Goal: Task Accomplishment & Management: Manage account settings

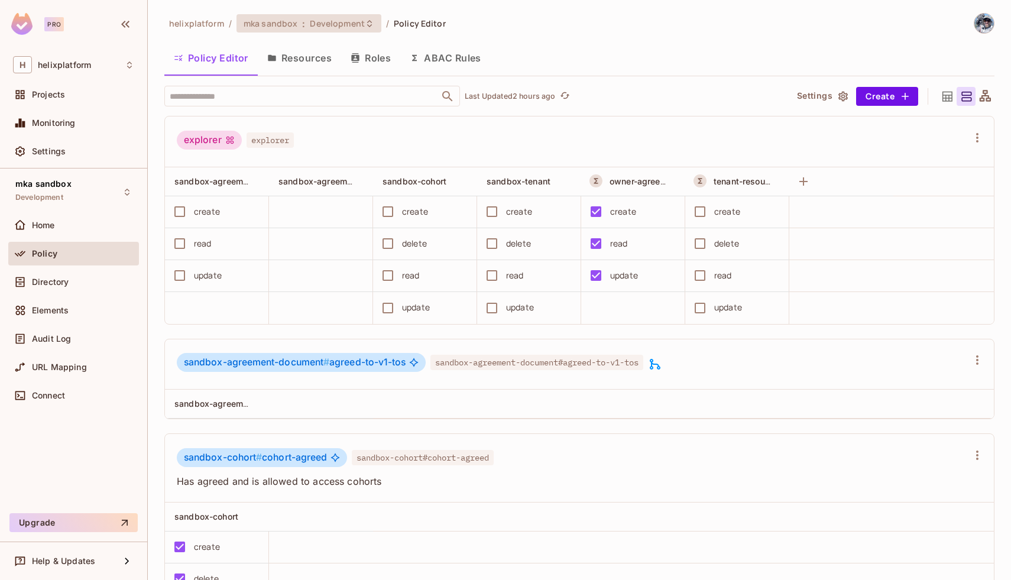
click at [286, 18] on span "mka sandbox" at bounding box center [271, 23] width 54 height 11
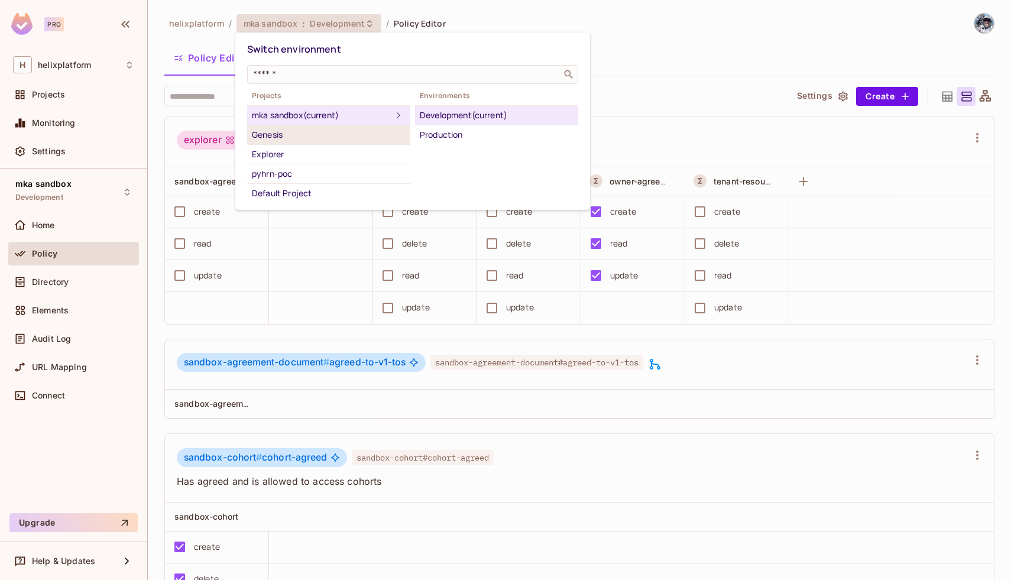
click at [343, 134] on div "Genesis" at bounding box center [329, 135] width 154 height 14
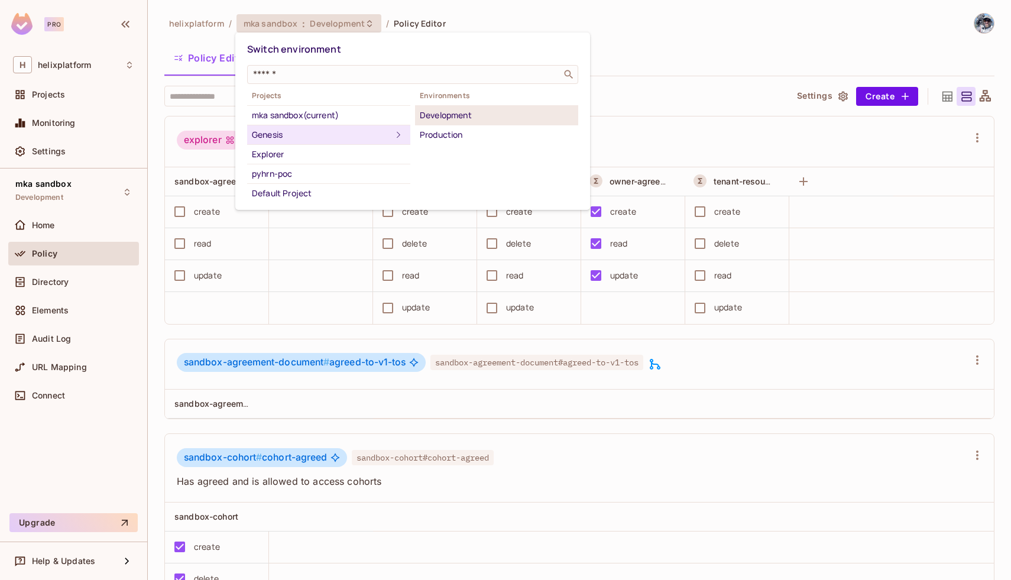
click at [429, 120] on div "Development" at bounding box center [497, 115] width 154 height 14
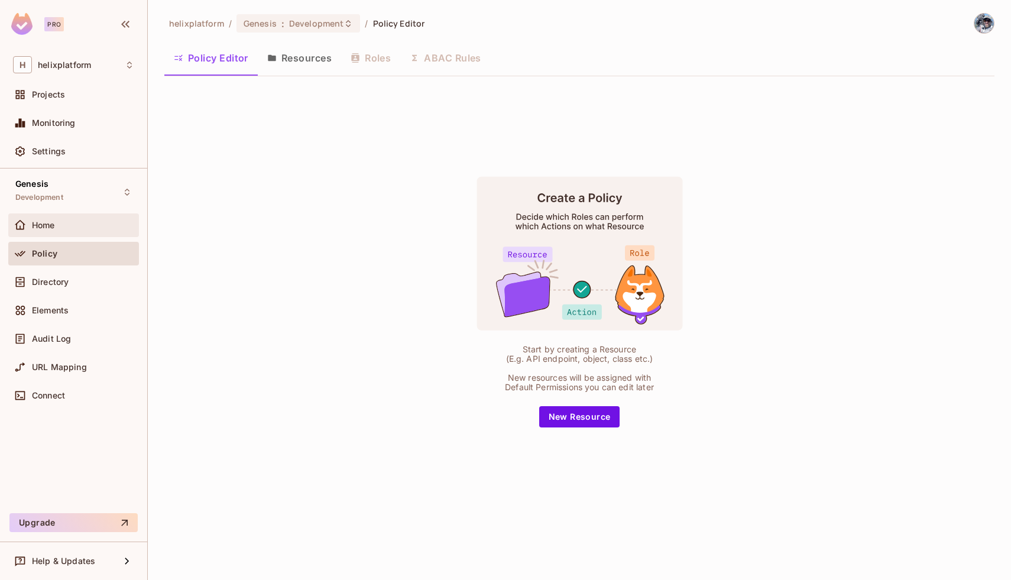
click at [59, 226] on div "Home" at bounding box center [83, 225] width 102 height 9
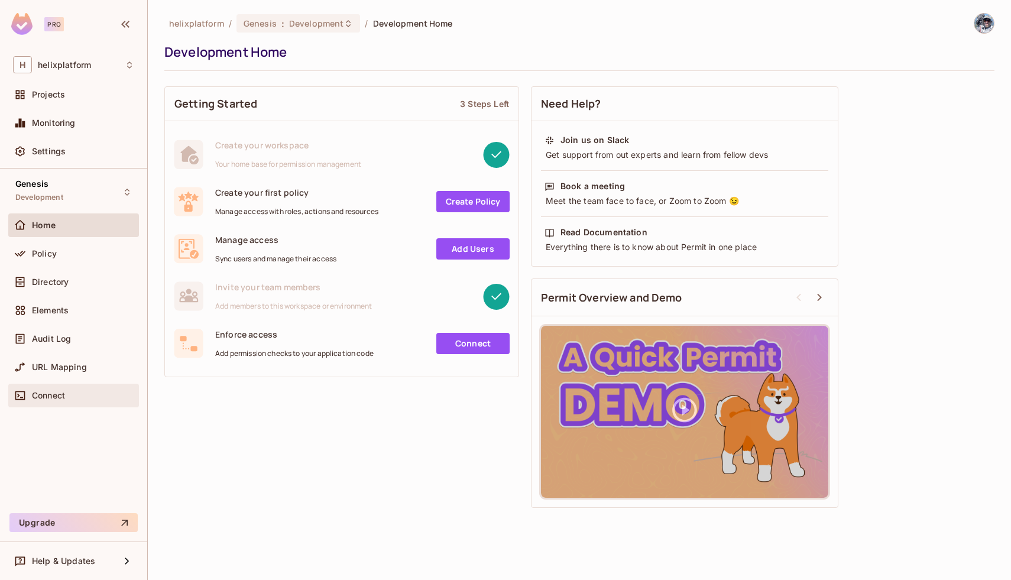
click at [57, 396] on span "Connect" at bounding box center [48, 395] width 33 height 9
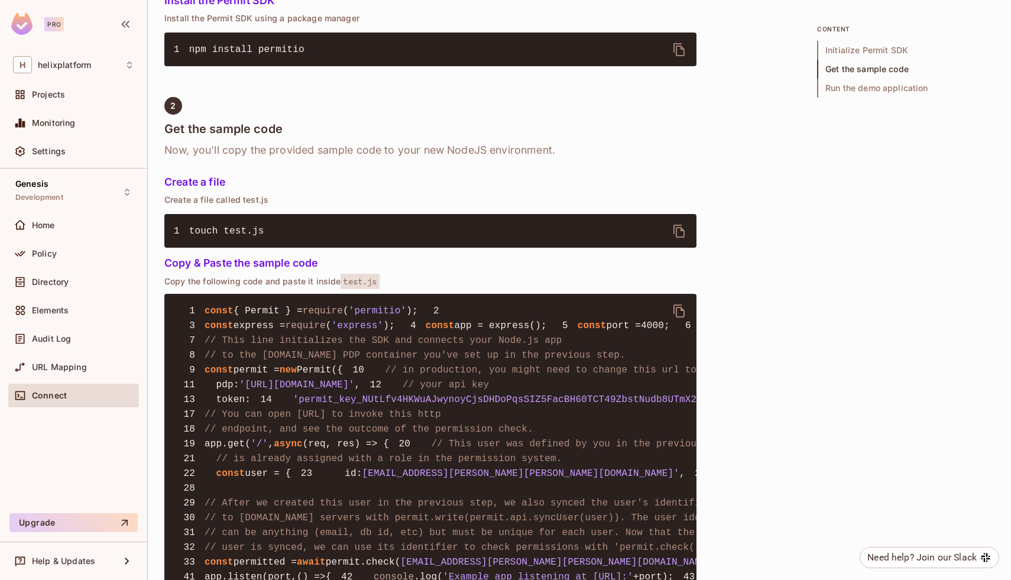
scroll to position [633, 0]
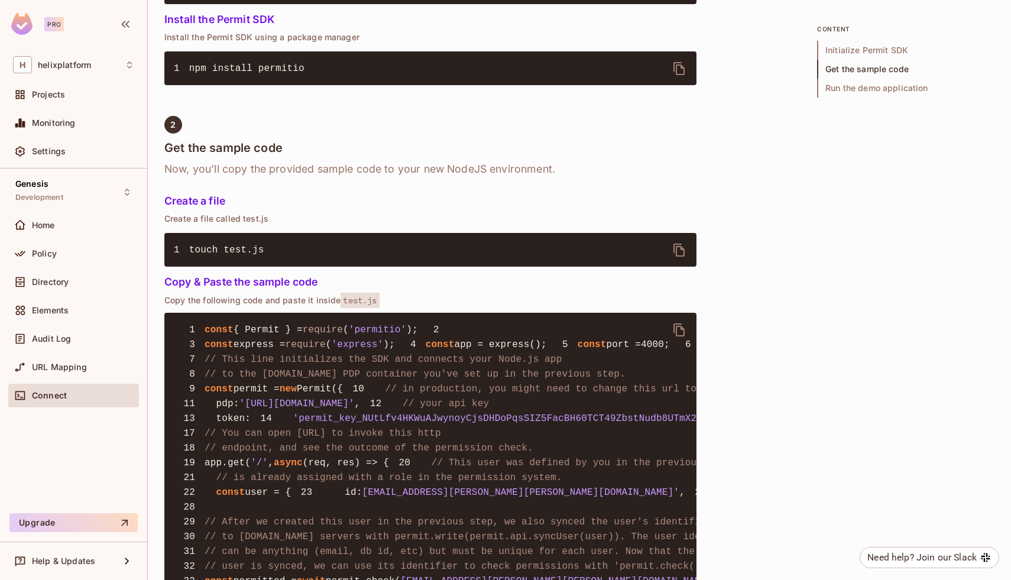
click at [293, 424] on span "'permit_key_NUtLfv4HKWuAJwynoyCjsDHDoPqsSIZ5FacBH60TCT49ZbstNudb8UTmX2gaZ9F4Kmu…" at bounding box center [578, 418] width 571 height 11
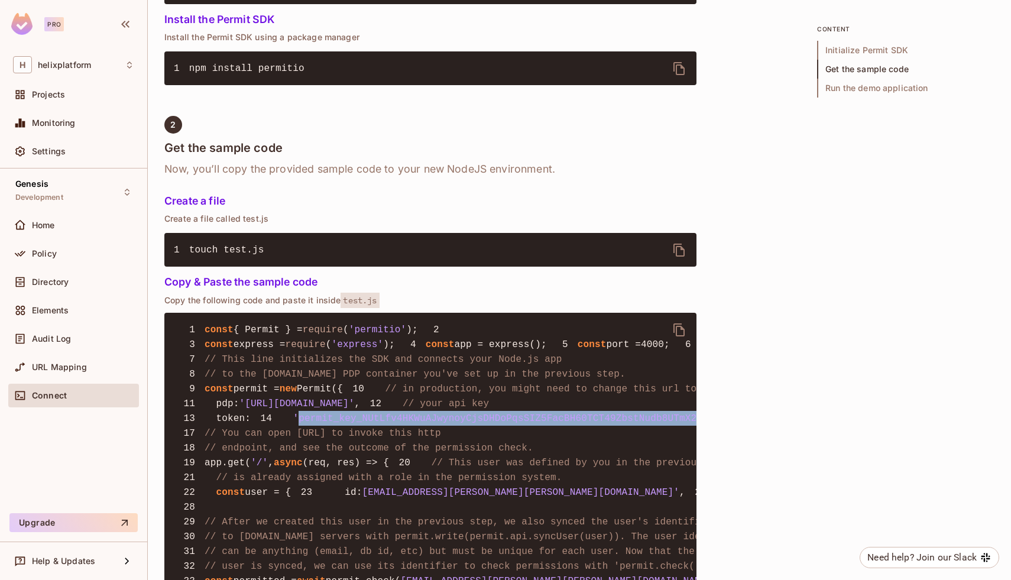
click at [293, 424] on span "'permit_key_NUtLfv4HKWuAJwynoyCjsDHDoPqsSIZ5FacBH60TCT49ZbstNudb8UTmX2gaZ9F4Kmu…" at bounding box center [578, 418] width 571 height 11
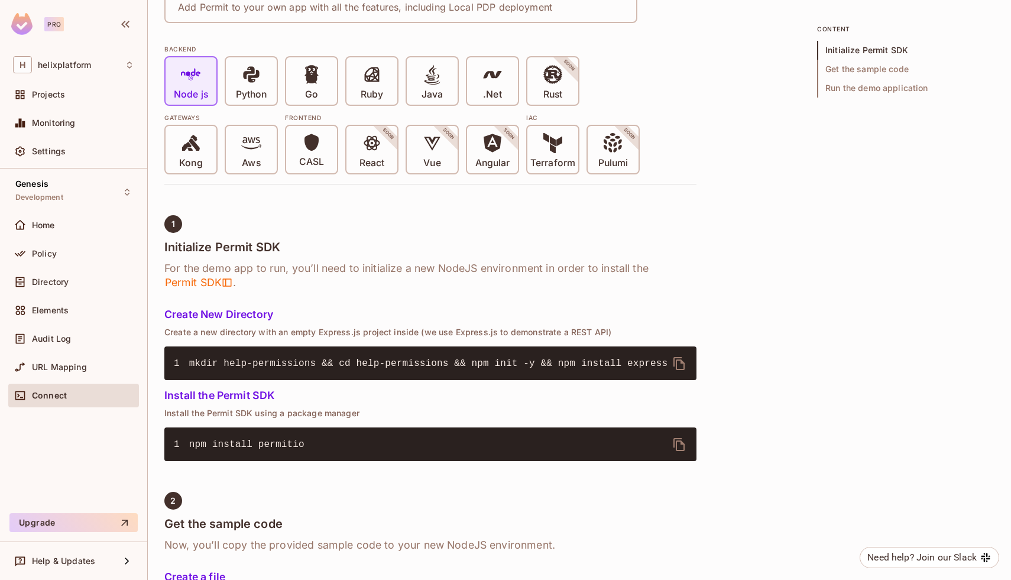
scroll to position [31, 0]
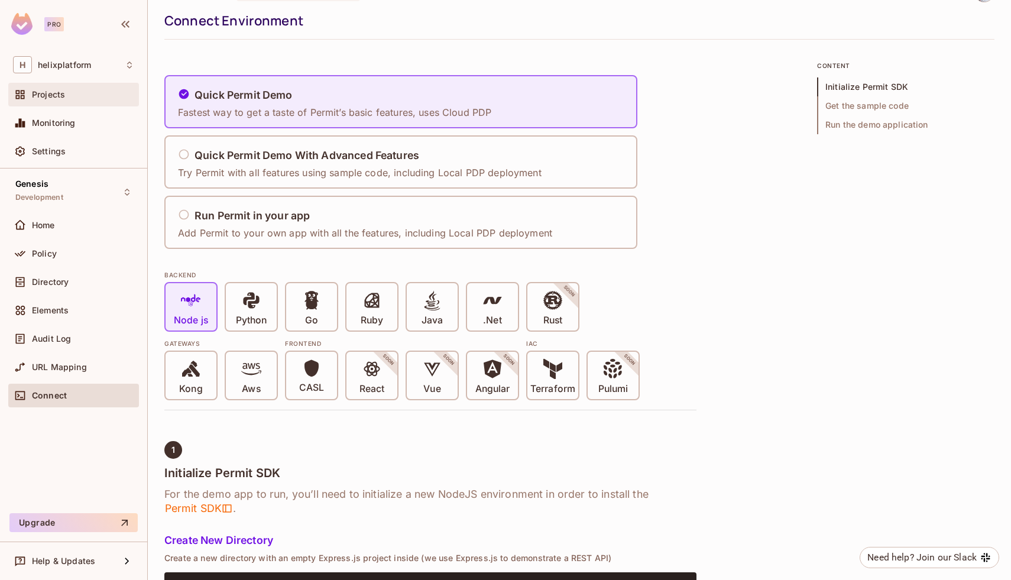
click at [56, 91] on span "Projects" at bounding box center [48, 94] width 33 height 9
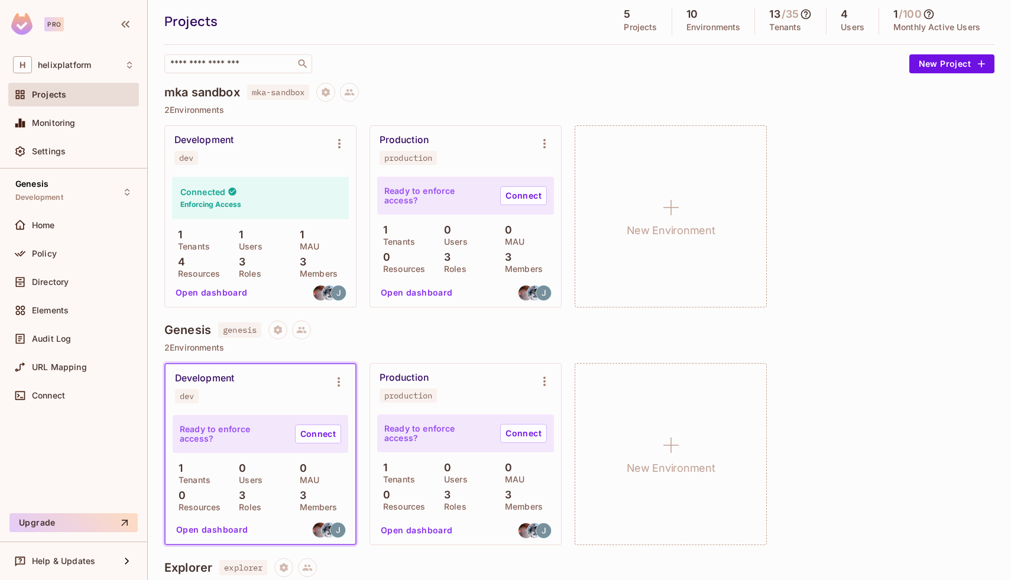
scroll to position [43, 0]
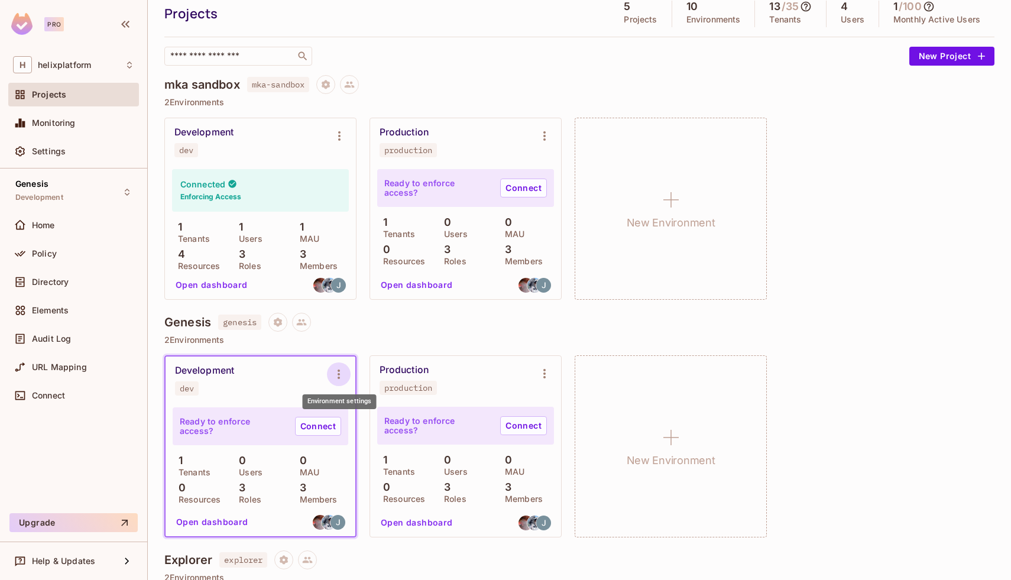
click at [343, 373] on icon "Environment settings" at bounding box center [339, 374] width 14 height 14
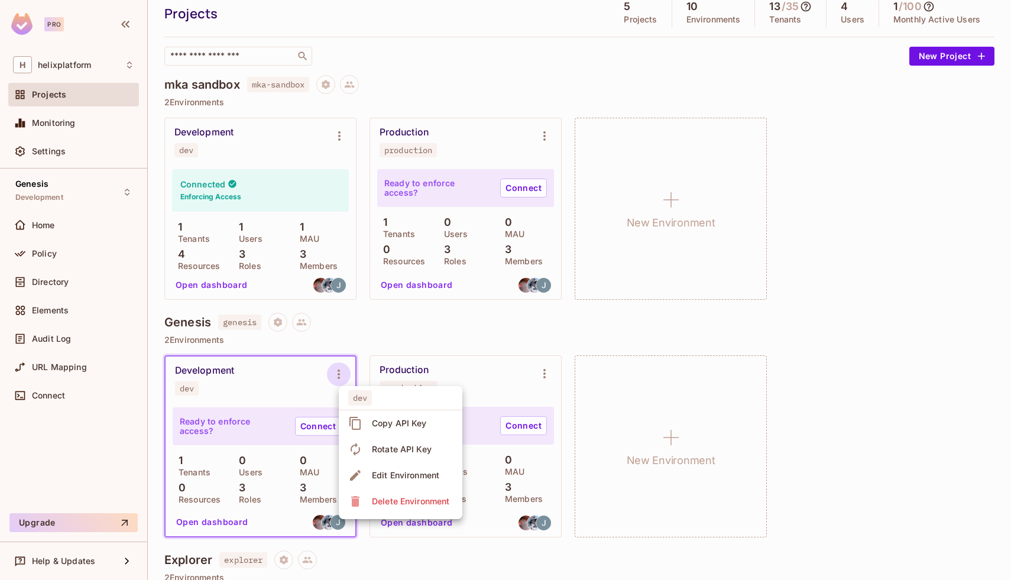
click at [399, 420] on div "Copy API Key" at bounding box center [399, 423] width 55 height 12
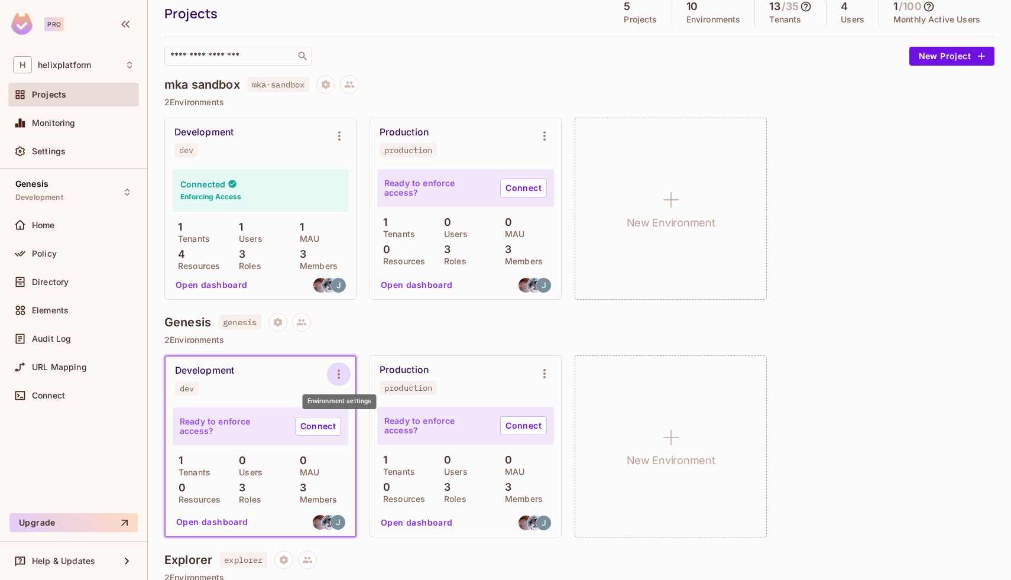
click at [339, 371] on icon "Environment settings" at bounding box center [339, 374] width 14 height 14
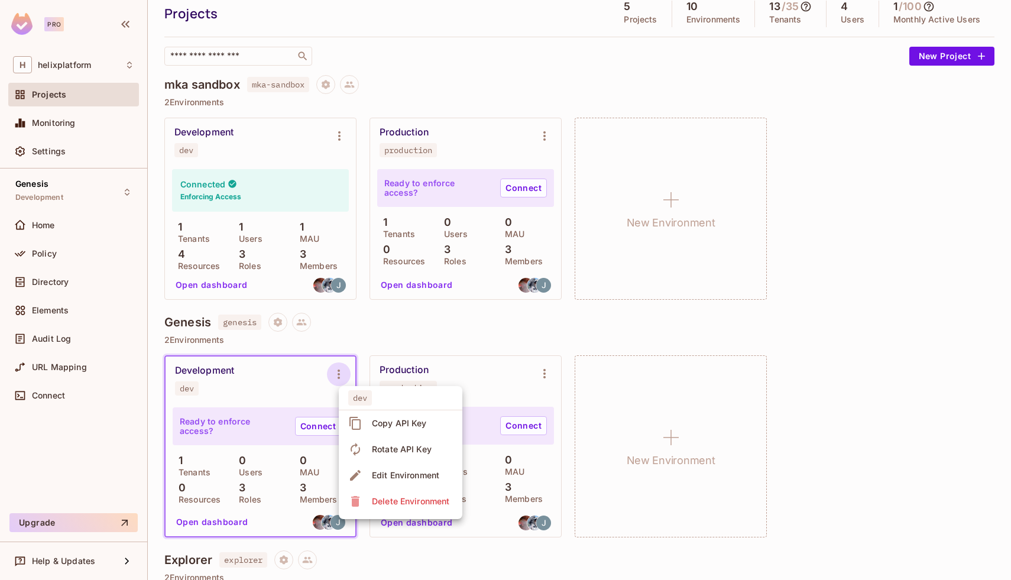
click at [380, 417] on div "Copy API Key" at bounding box center [399, 423] width 55 height 12
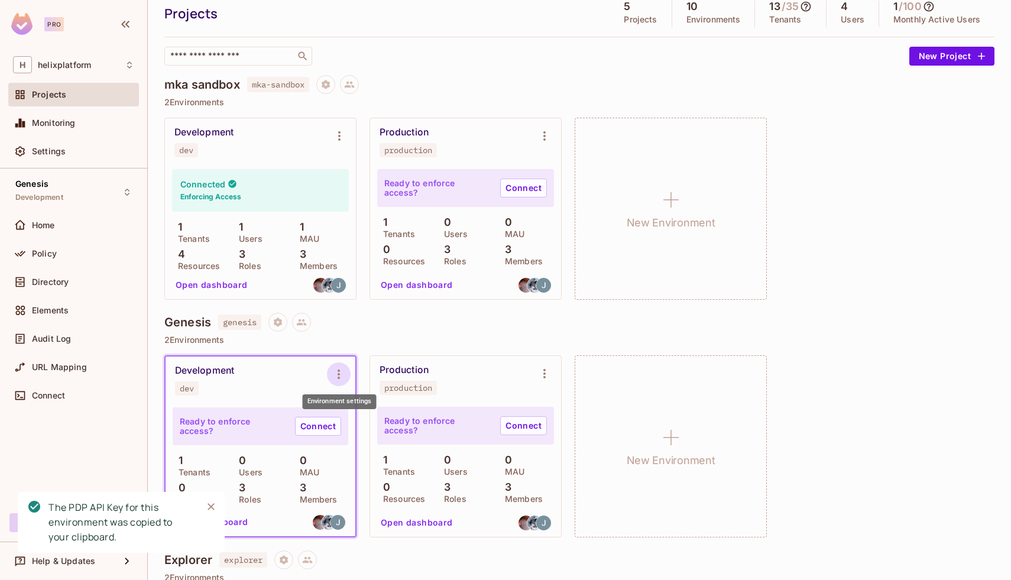
click at [337, 377] on icon "Environment settings" at bounding box center [339, 374] width 14 height 14
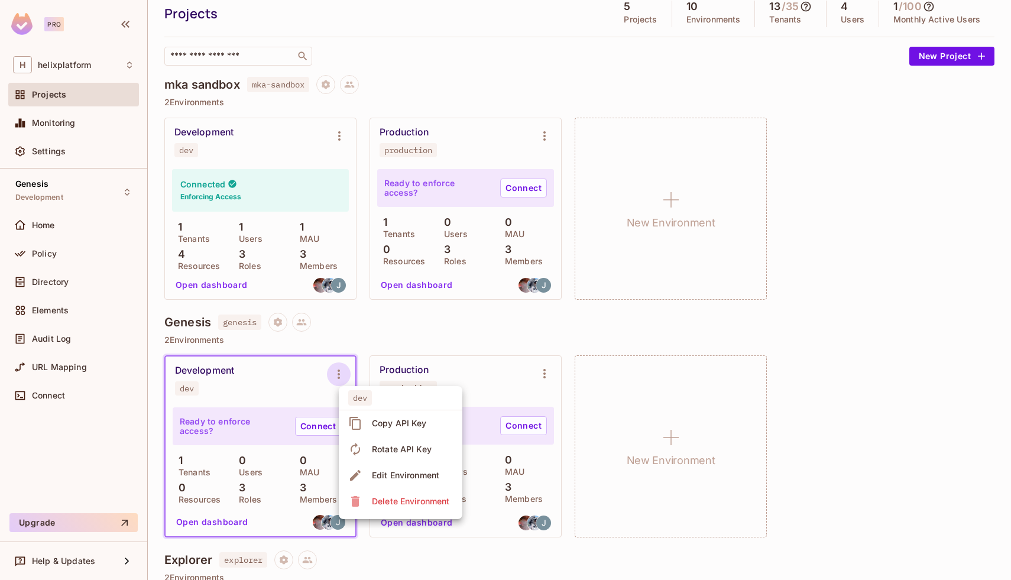
click at [371, 420] on span "Copy API Key" at bounding box center [399, 423] width 62 height 19
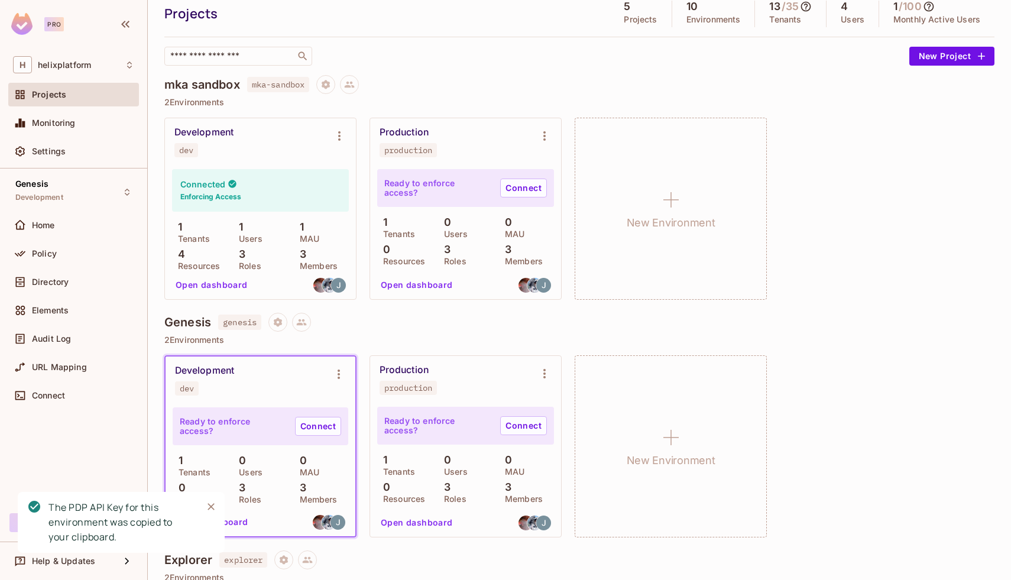
click at [205, 504] on button "Close" at bounding box center [211, 507] width 18 height 18
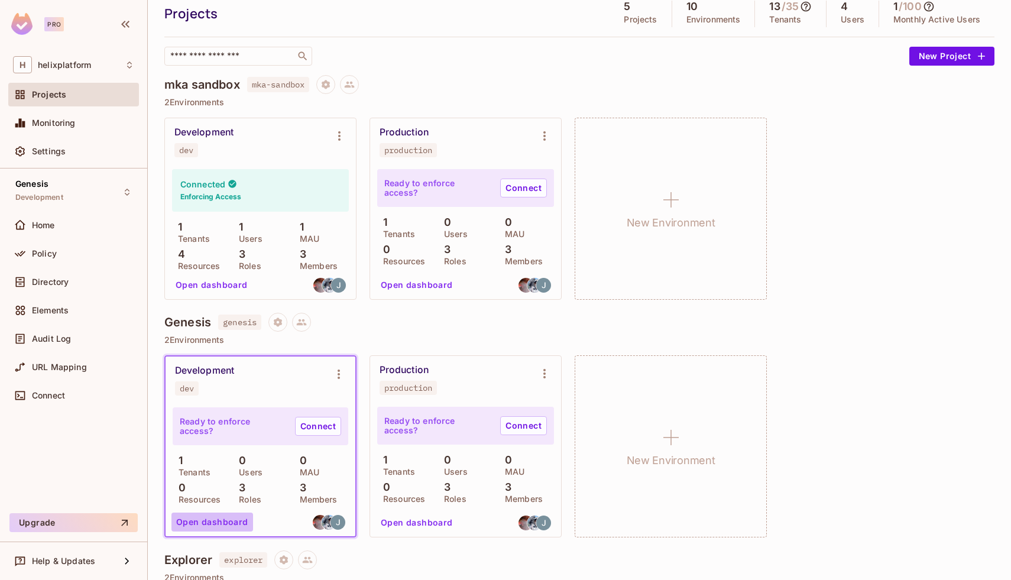
click at [213, 516] on button "Open dashboard" at bounding box center [212, 522] width 82 height 19
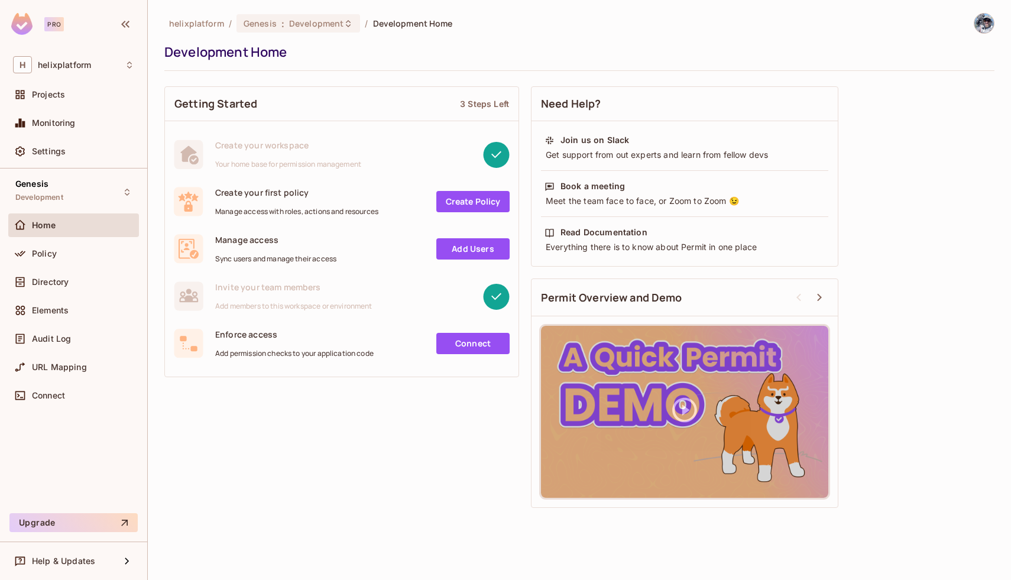
click at [41, 231] on div "Home" at bounding box center [73, 225] width 121 height 14
click at [48, 288] on div "Directory" at bounding box center [73, 282] width 121 height 14
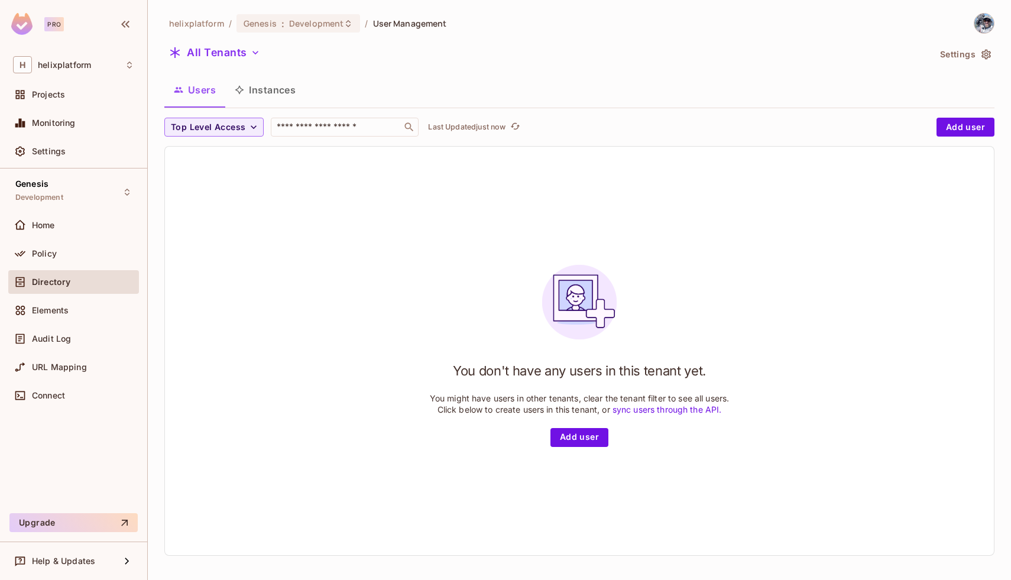
click at [987, 56] on icon "button" at bounding box center [986, 55] width 9 height 10
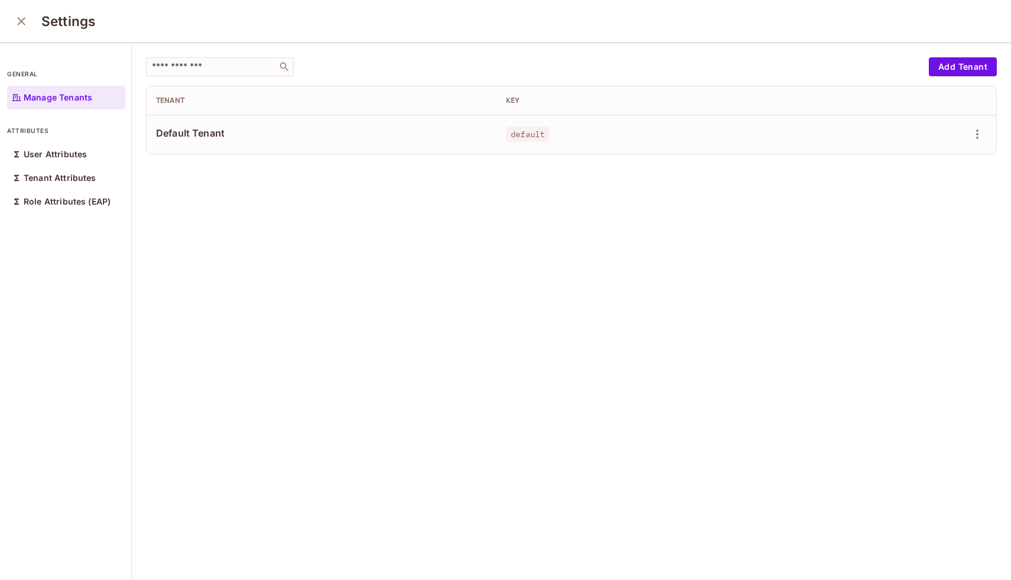
click at [24, 27] on icon "close" at bounding box center [21, 21] width 14 height 14
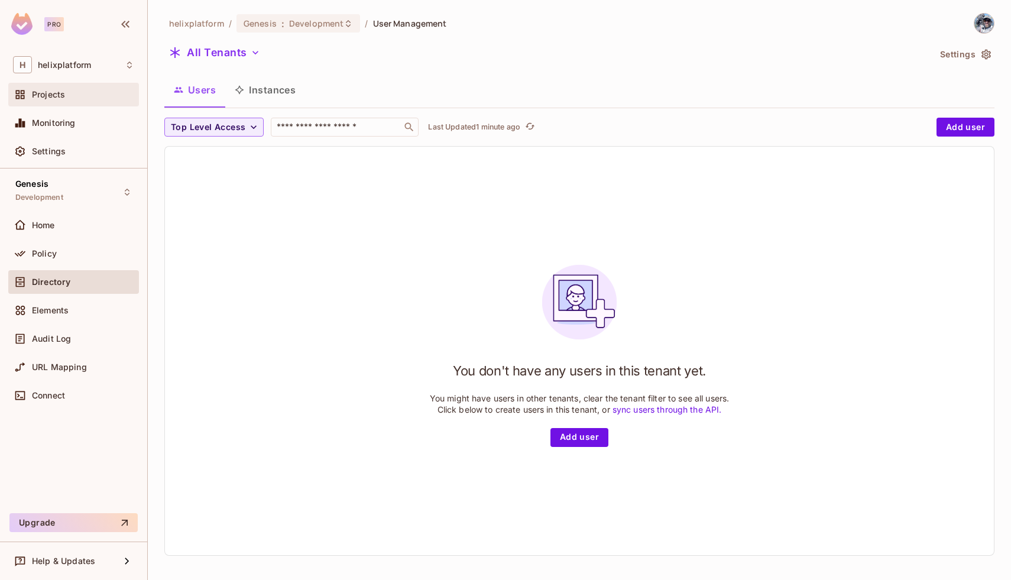
click at [54, 83] on div "Projects" at bounding box center [73, 95] width 131 height 24
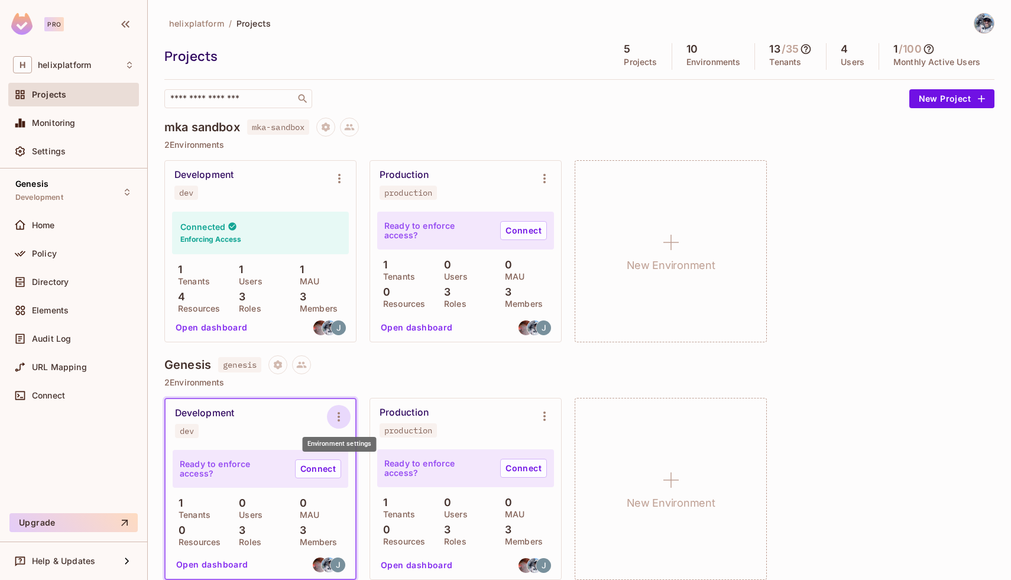
click at [338, 410] on icon "Environment settings" at bounding box center [339, 417] width 14 height 14
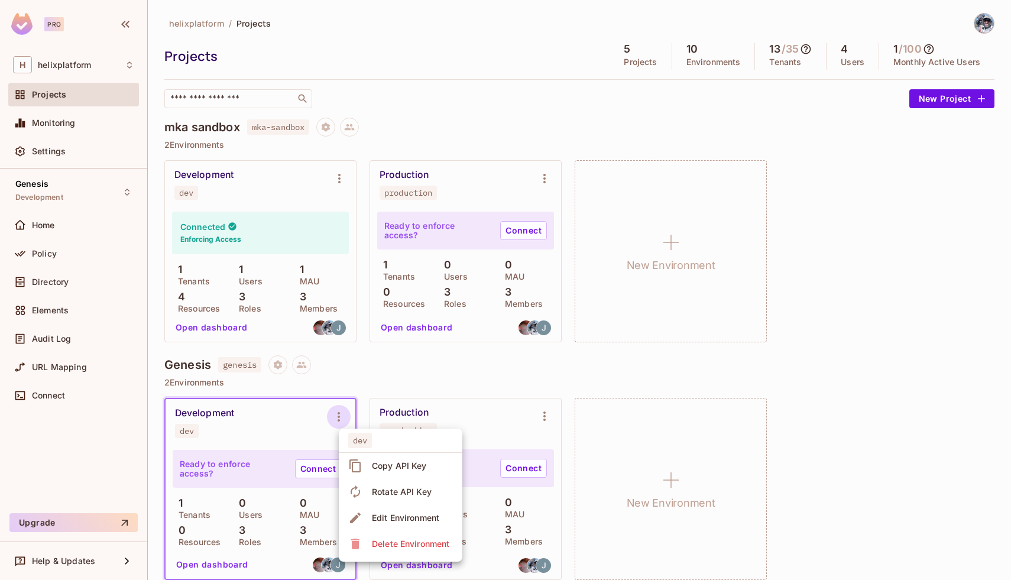
click at [384, 468] on div "Copy API Key" at bounding box center [399, 466] width 55 height 12
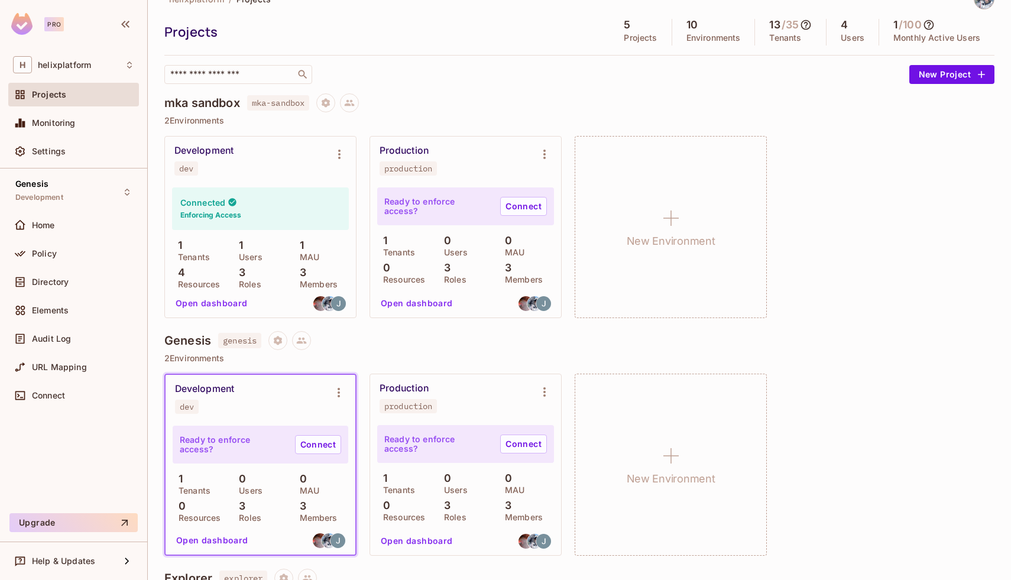
scroll to position [30, 0]
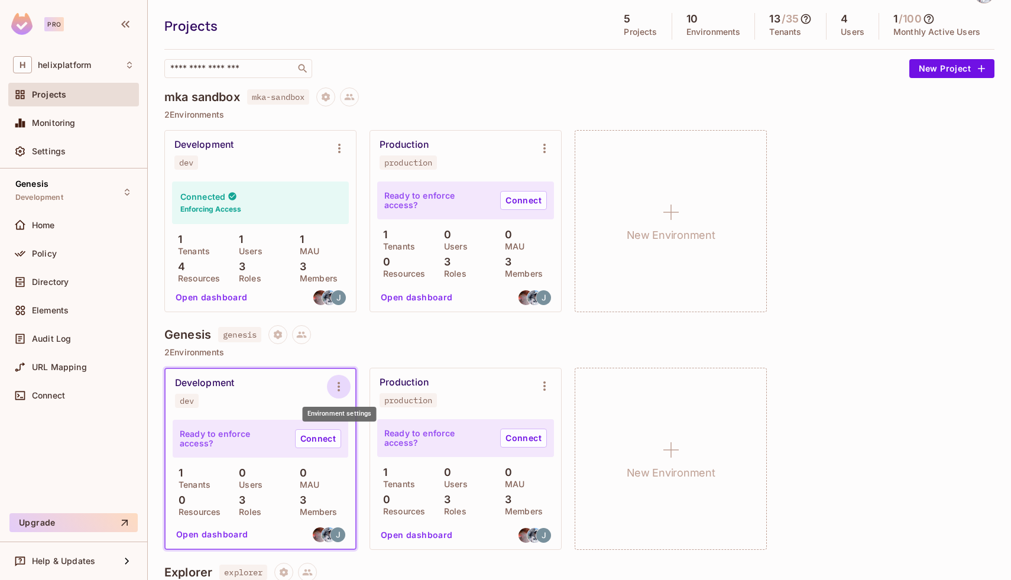
click at [341, 384] on icon "Environment settings" at bounding box center [339, 387] width 14 height 14
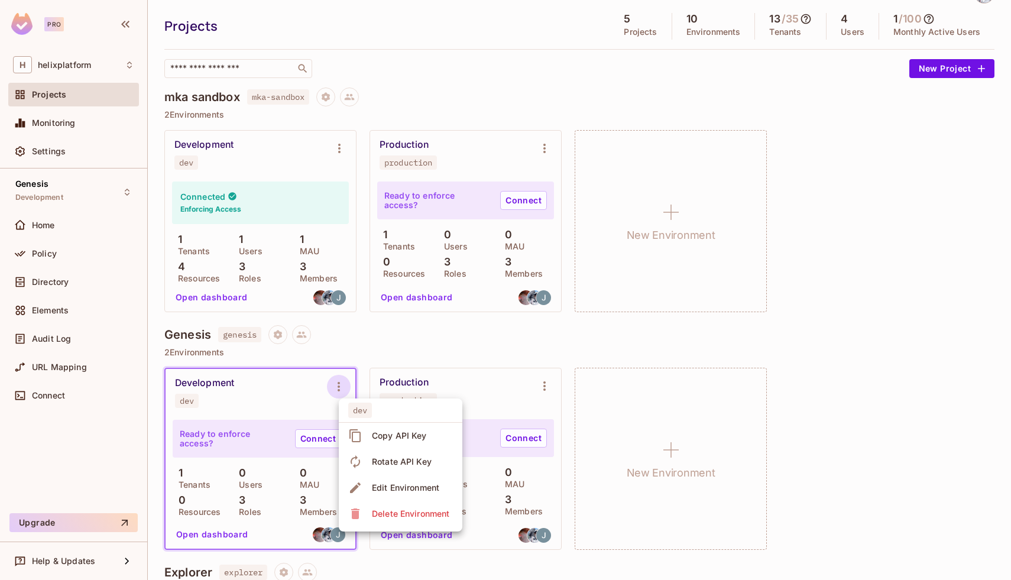
click at [293, 395] on div at bounding box center [505, 290] width 1011 height 580
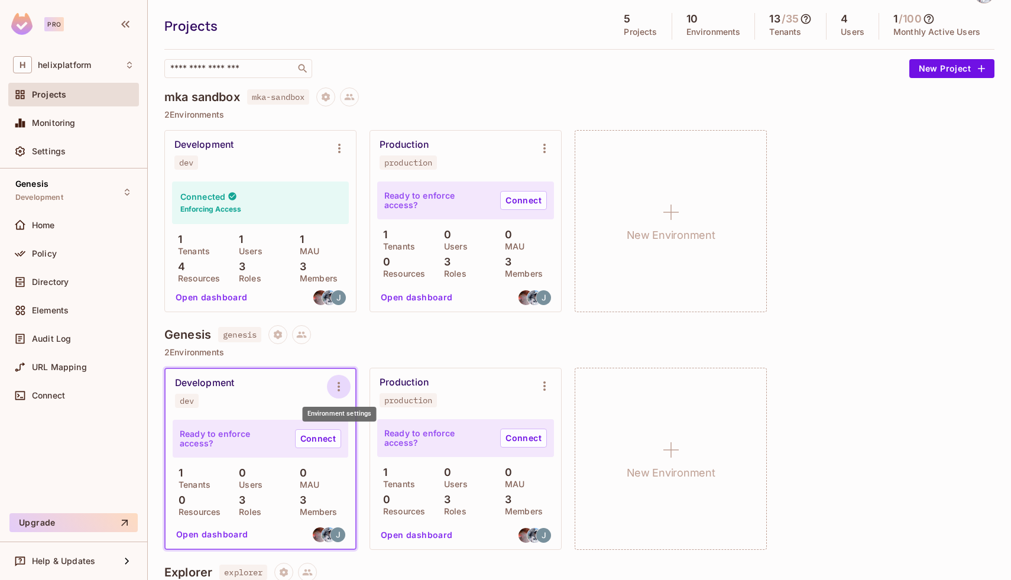
click at [334, 391] on icon "Environment settings" at bounding box center [339, 387] width 14 height 14
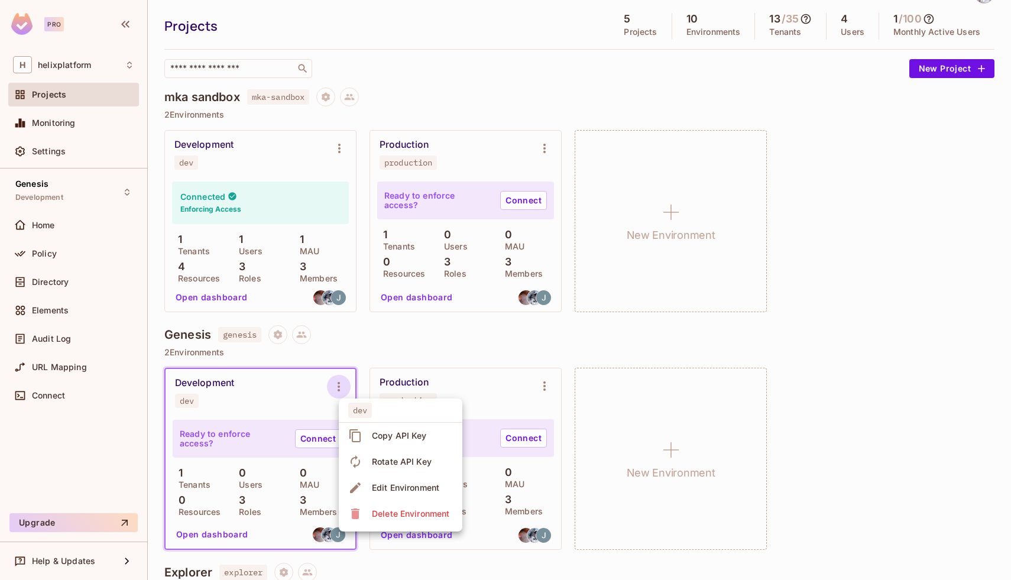
click at [373, 351] on div at bounding box center [505, 290] width 1011 height 580
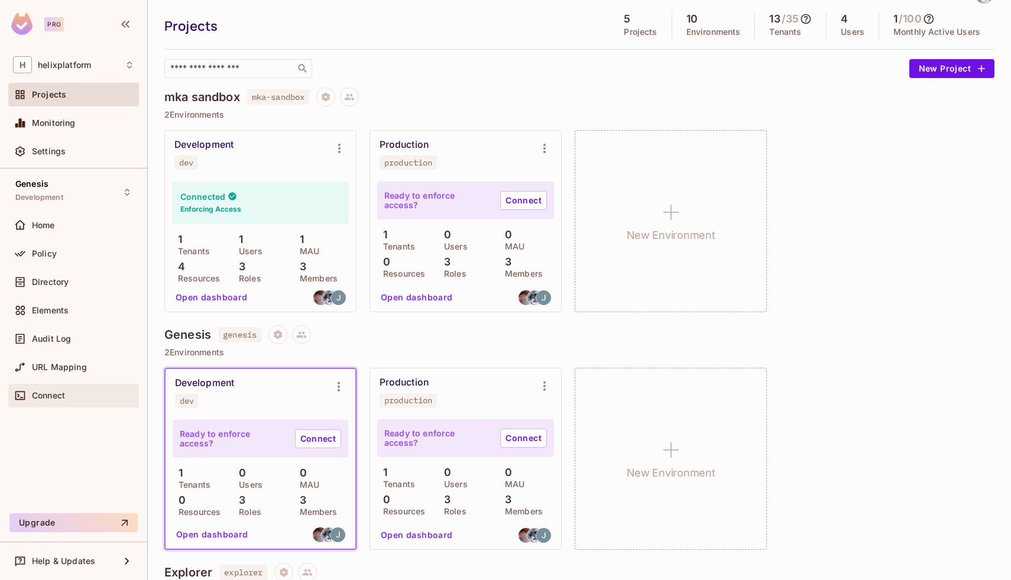
click at [43, 399] on span "Connect" at bounding box center [48, 395] width 33 height 9
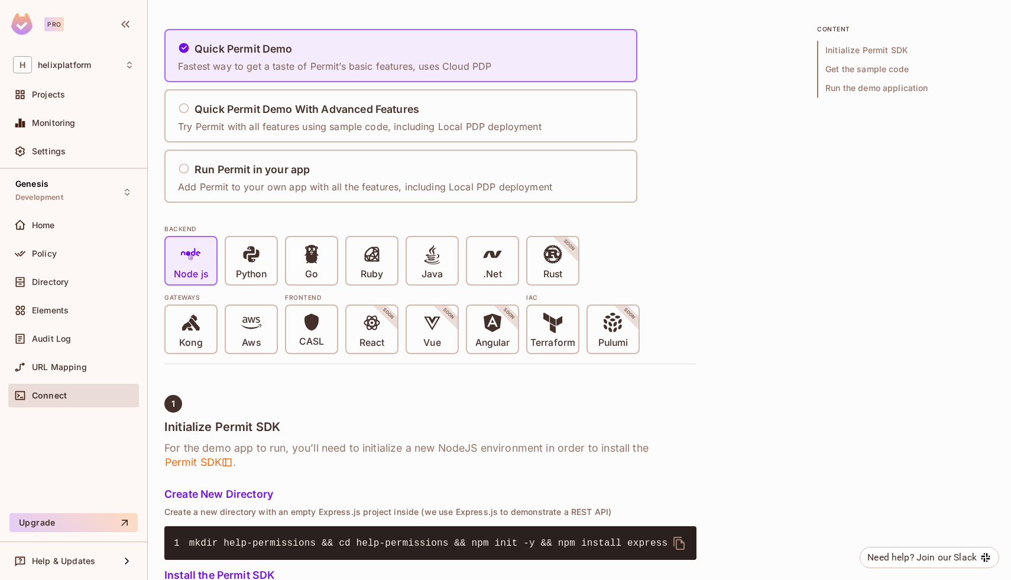
scroll to position [82, 0]
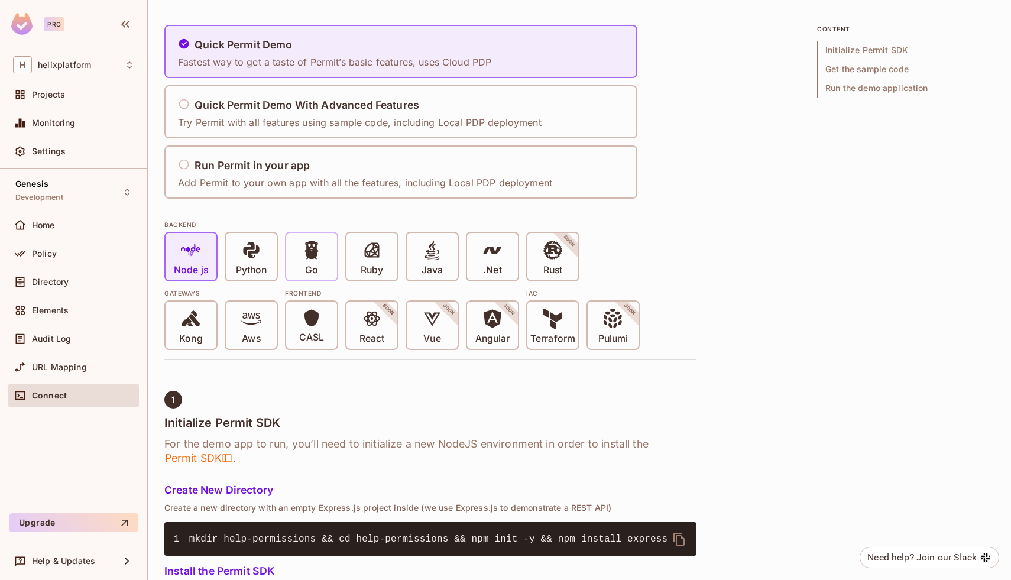
click at [315, 255] on icon at bounding box center [312, 250] width 14 height 18
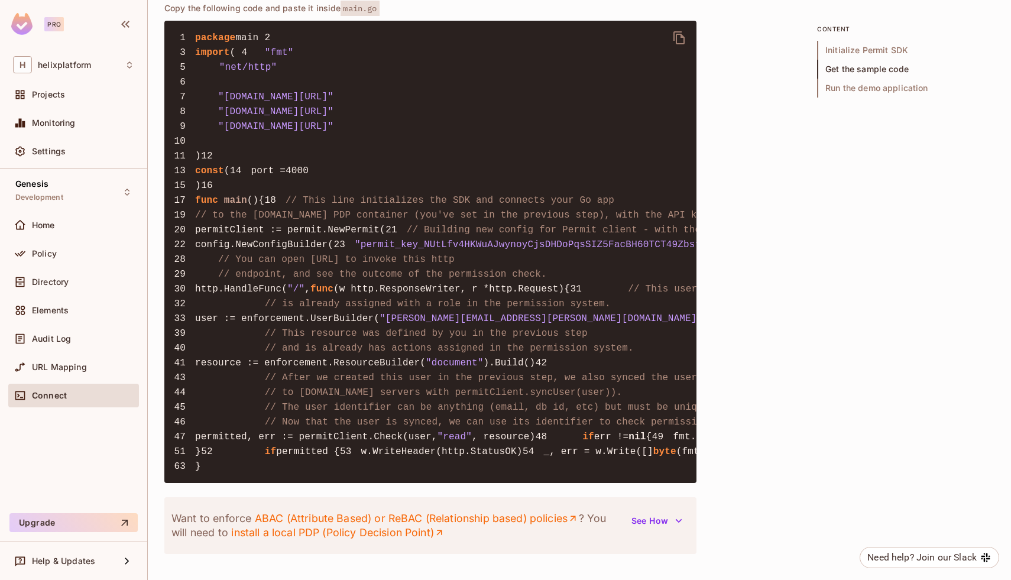
scroll to position [1001, 0]
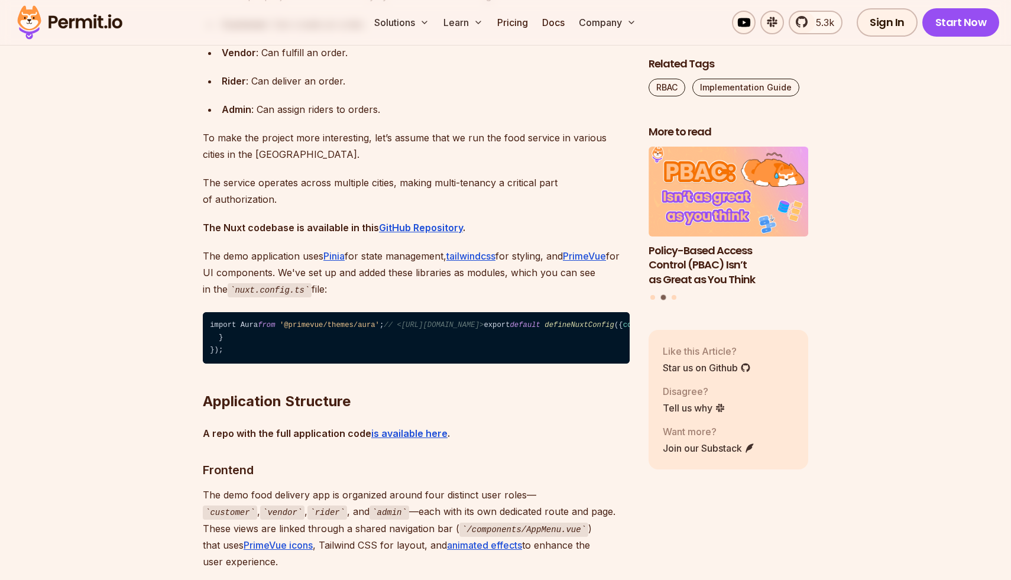
scroll to position [2021, 0]
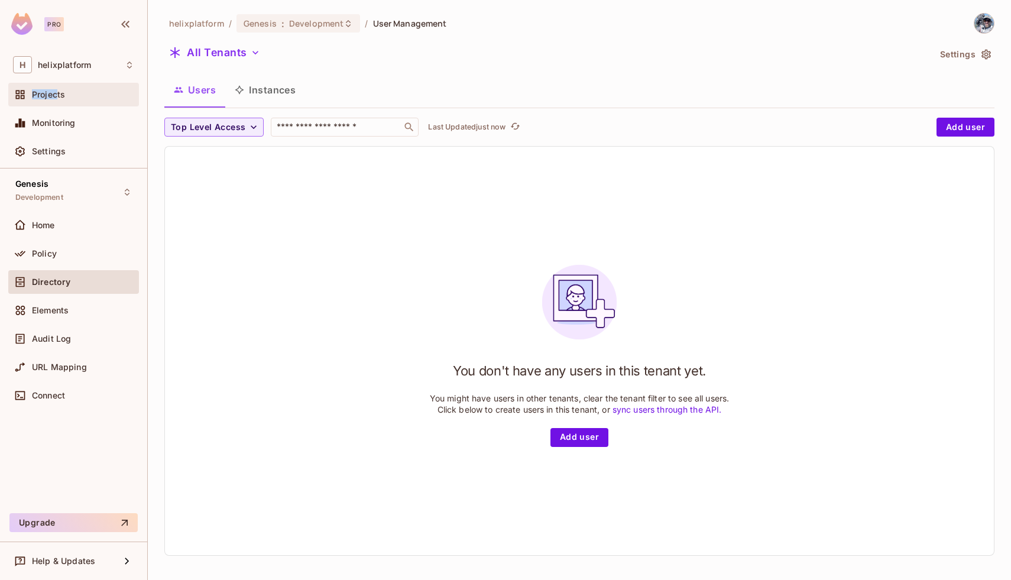
click at [57, 90] on span "Projects" at bounding box center [48, 94] width 33 height 9
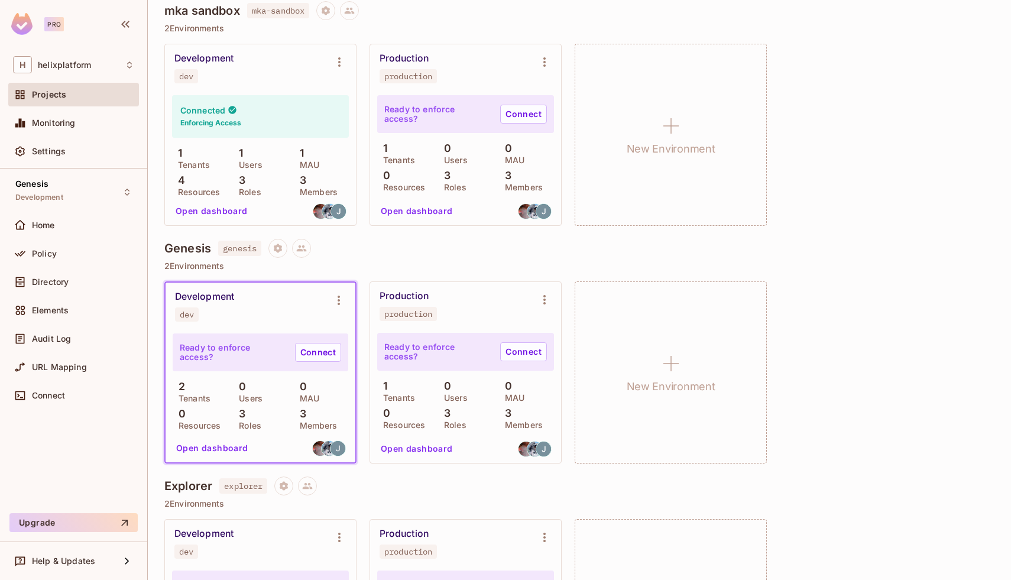
scroll to position [150, 0]
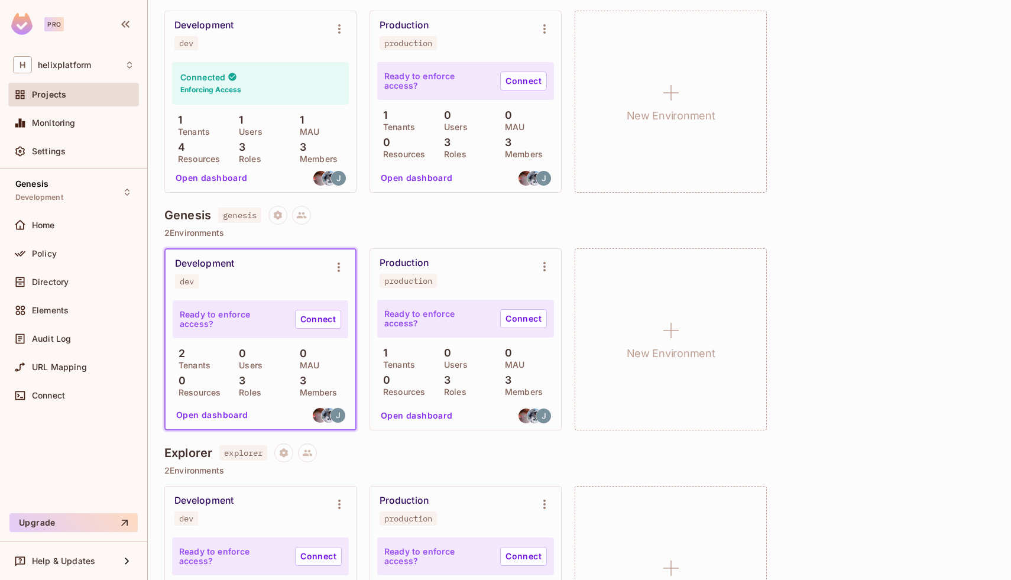
click at [298, 301] on div "Ready to enforce access? Connect" at bounding box center [261, 319] width 176 height 38
click at [338, 271] on icon "Environment settings" at bounding box center [339, 267] width 2 height 9
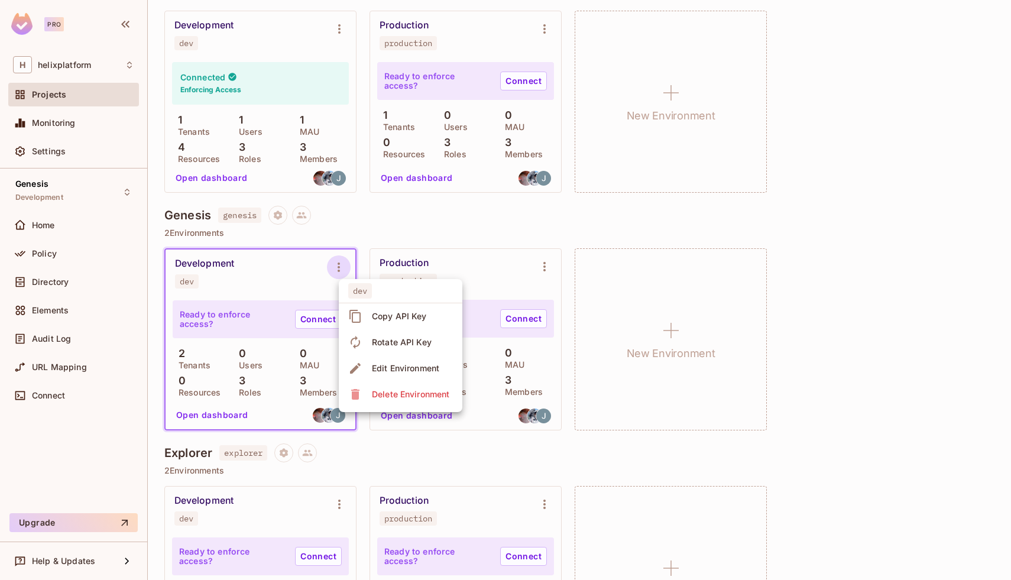
click at [242, 273] on div at bounding box center [505, 290] width 1011 height 580
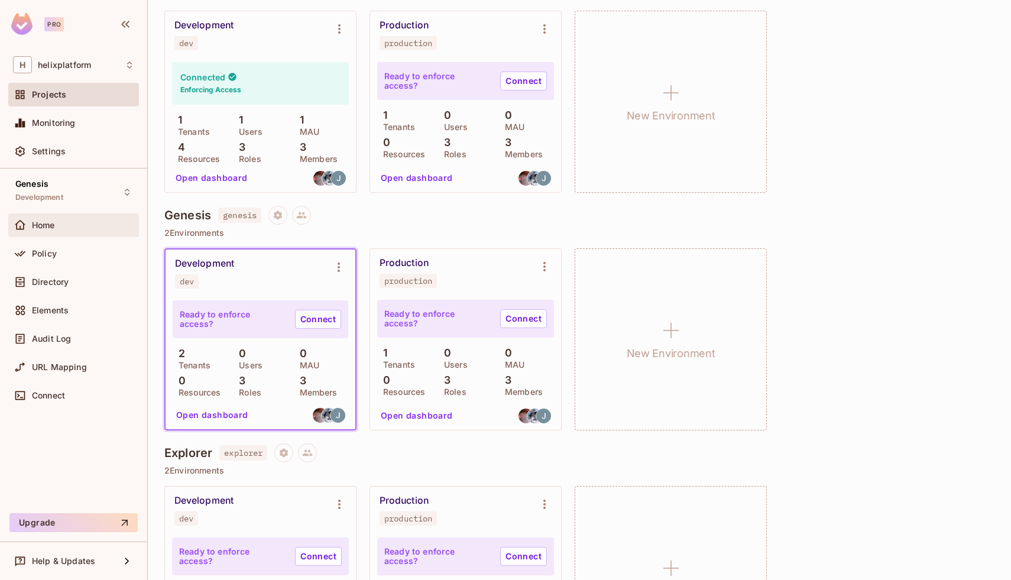
click at [37, 222] on span "Home" at bounding box center [43, 225] width 23 height 9
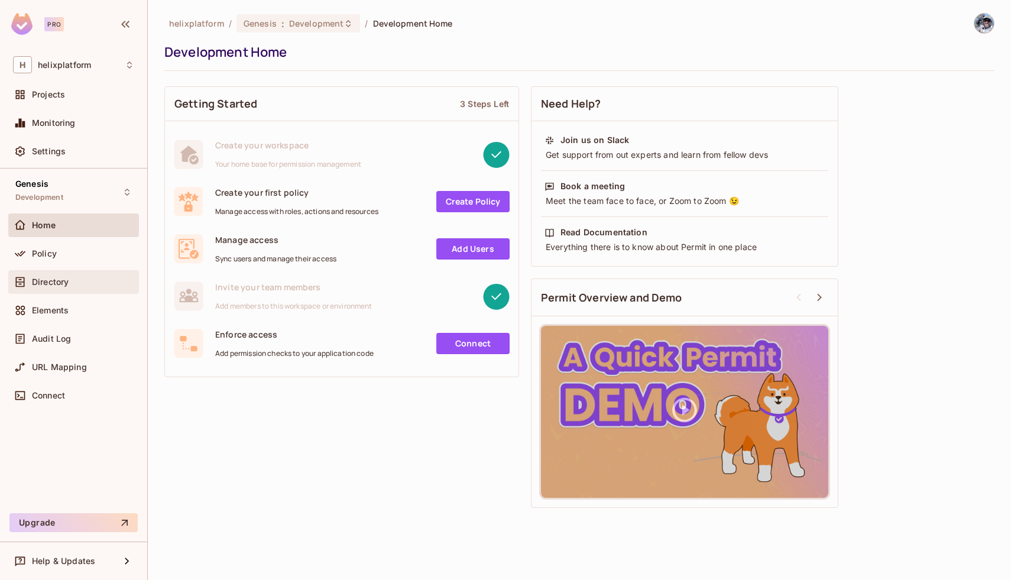
click at [60, 279] on span "Directory" at bounding box center [50, 281] width 37 height 9
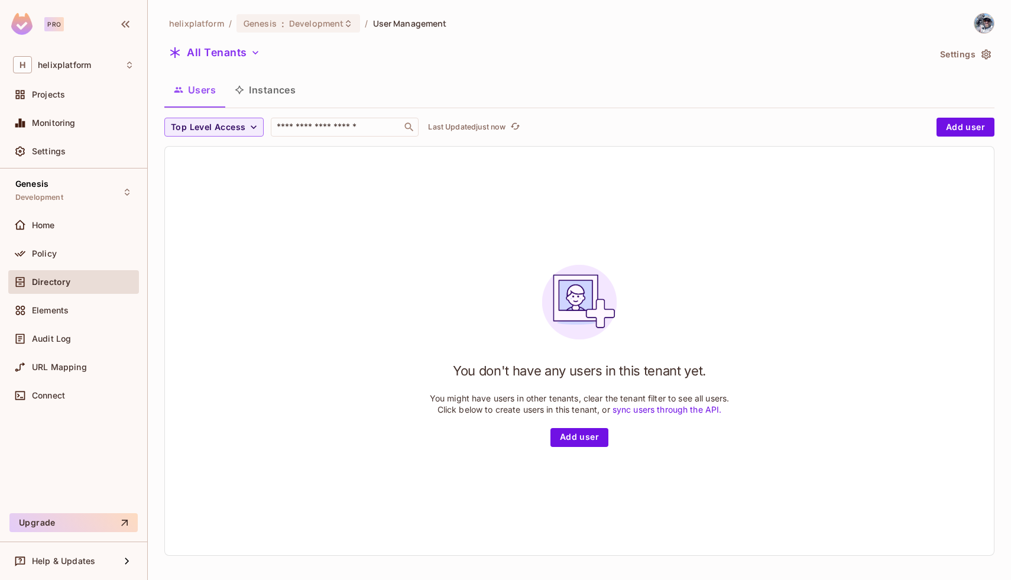
click at [964, 44] on div "All Tenants Settings" at bounding box center [579, 54] width 830 height 22
click at [962, 57] on button "Settings" at bounding box center [964, 54] width 59 height 19
